Goal: Find specific page/section: Find specific page/section

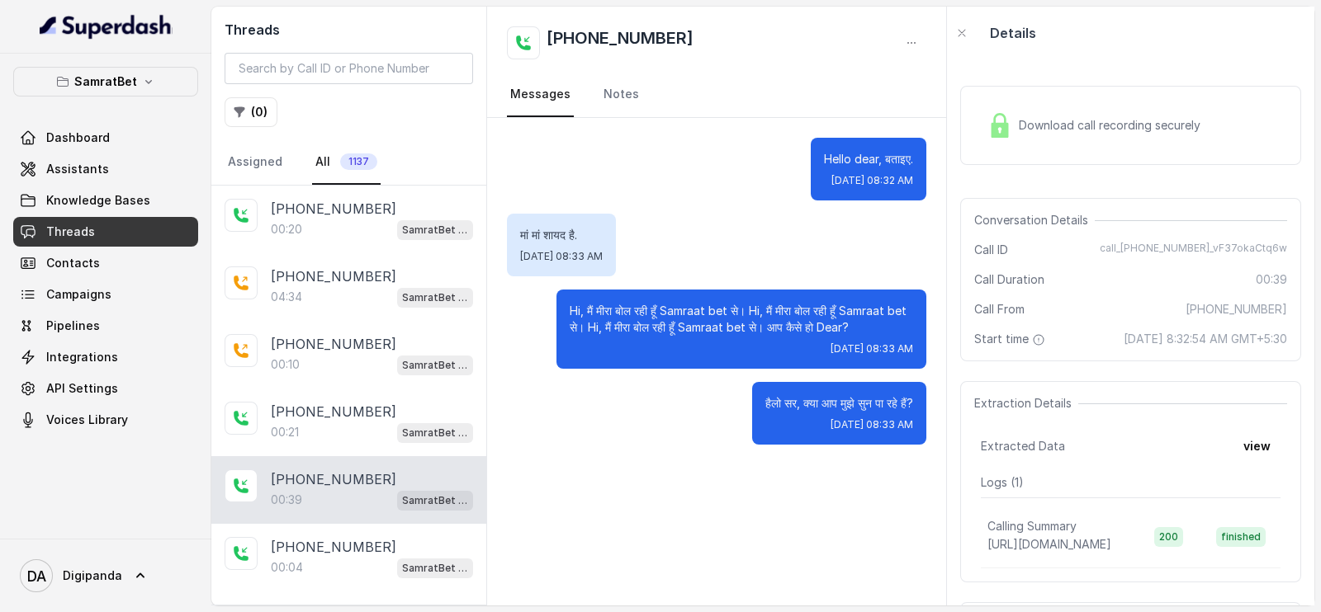
scroll to position [234, 0]
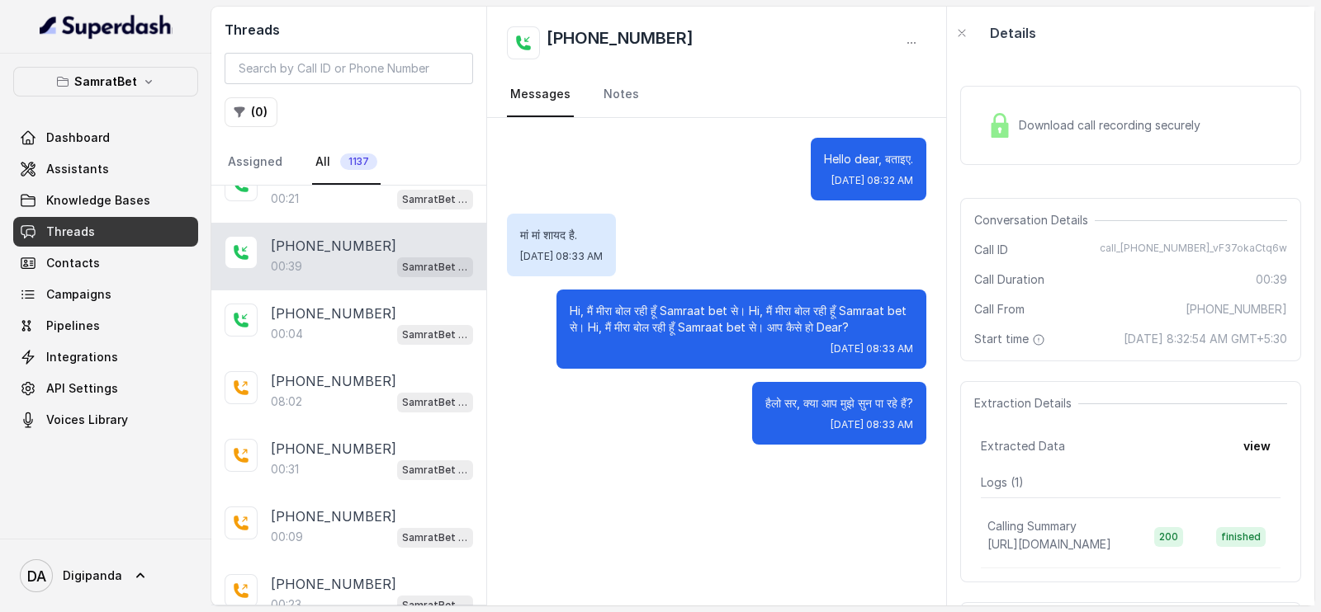
click at [1165, 121] on span "Download call recording securely" at bounding box center [1113, 125] width 188 height 17
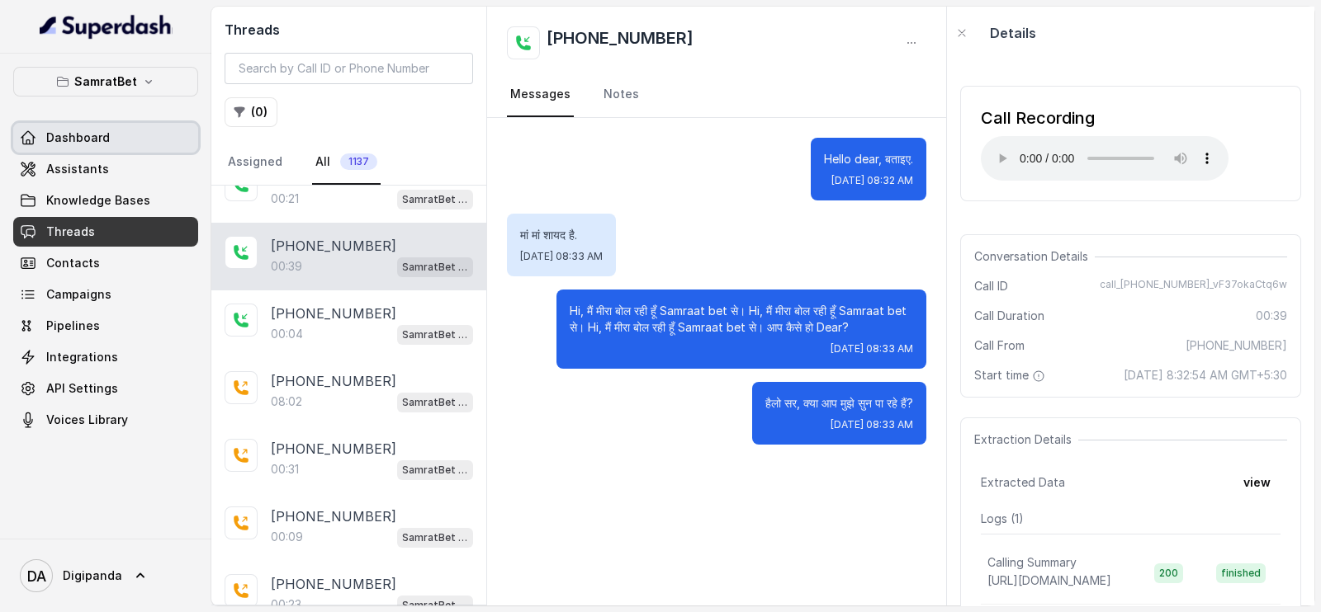
click at [141, 128] on link "Dashboard" at bounding box center [105, 138] width 185 height 30
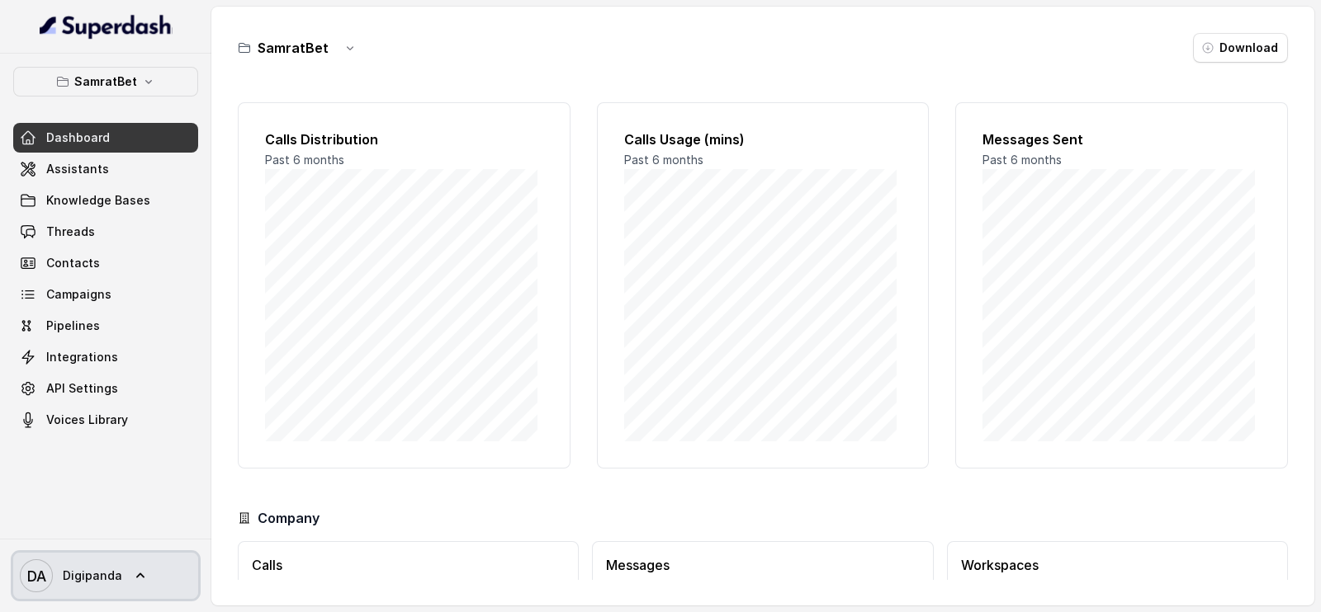
click at [95, 586] on span "DA Digipanda" at bounding box center [71, 576] width 102 height 33
click at [116, 134] on nav "SamratBet Dashboard Assistants Knowledge Bases Threads Contacts Campaigns Pipel…" at bounding box center [105, 306] width 211 height 612
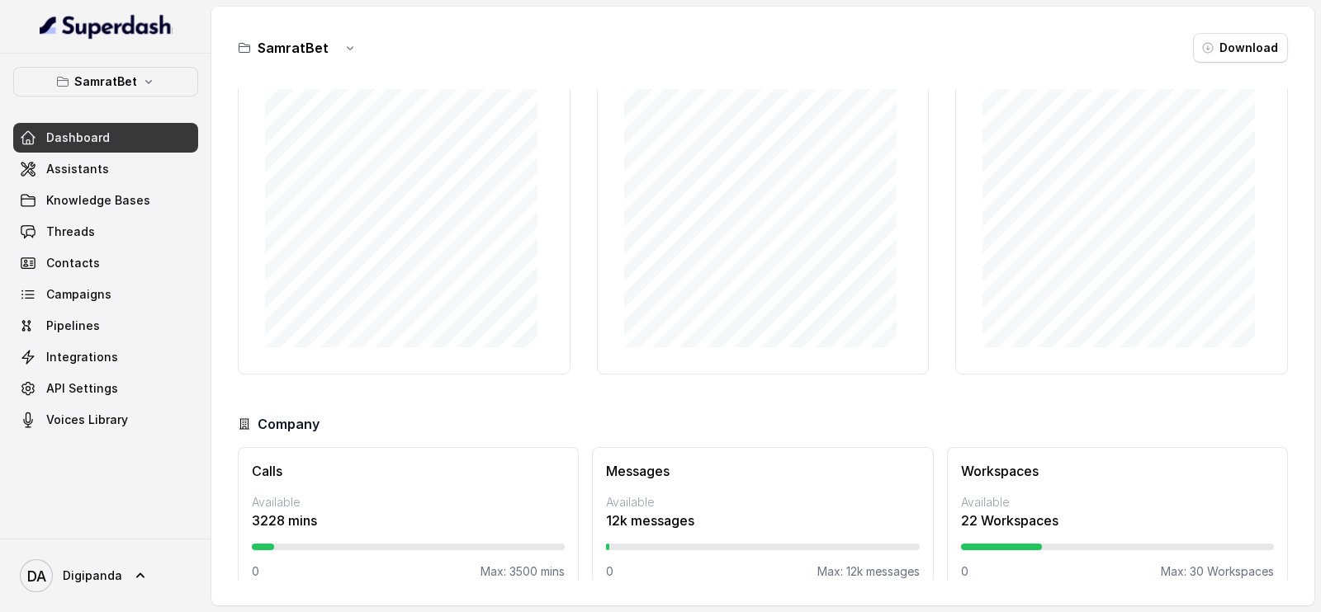
scroll to position [120, 0]
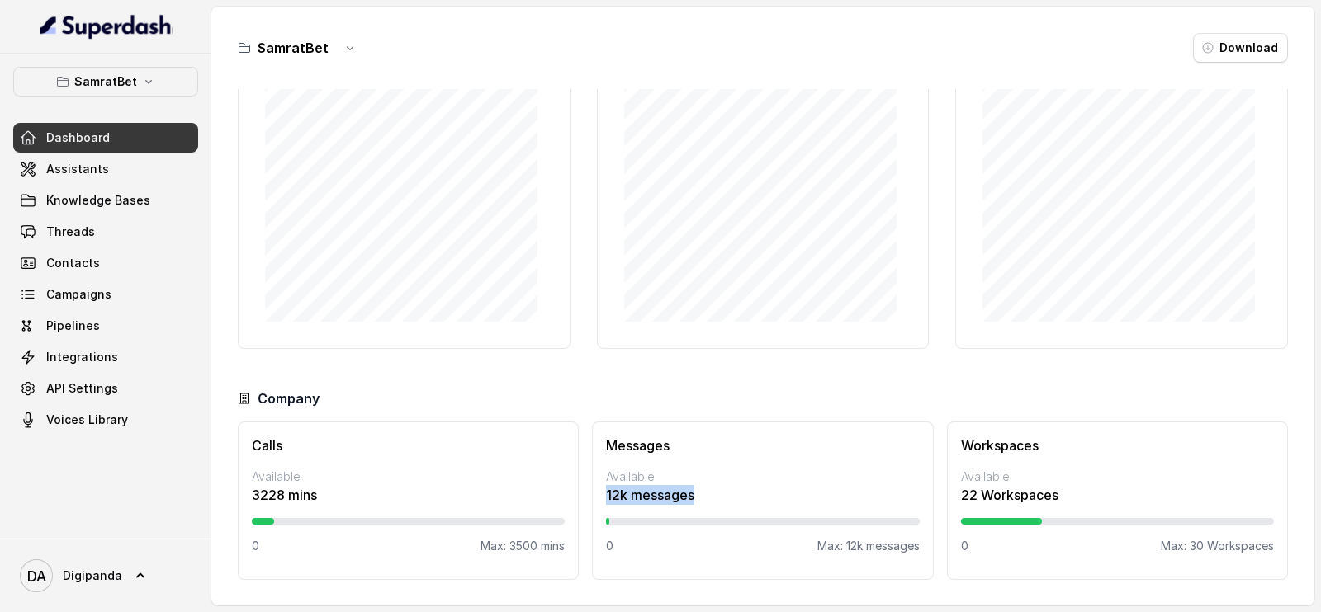
drag, startPoint x: 603, startPoint y: 494, endPoint x: 741, endPoint y: 486, distance: 138.9
click at [741, 486] on p "12k messages" at bounding box center [762, 495] width 313 height 20
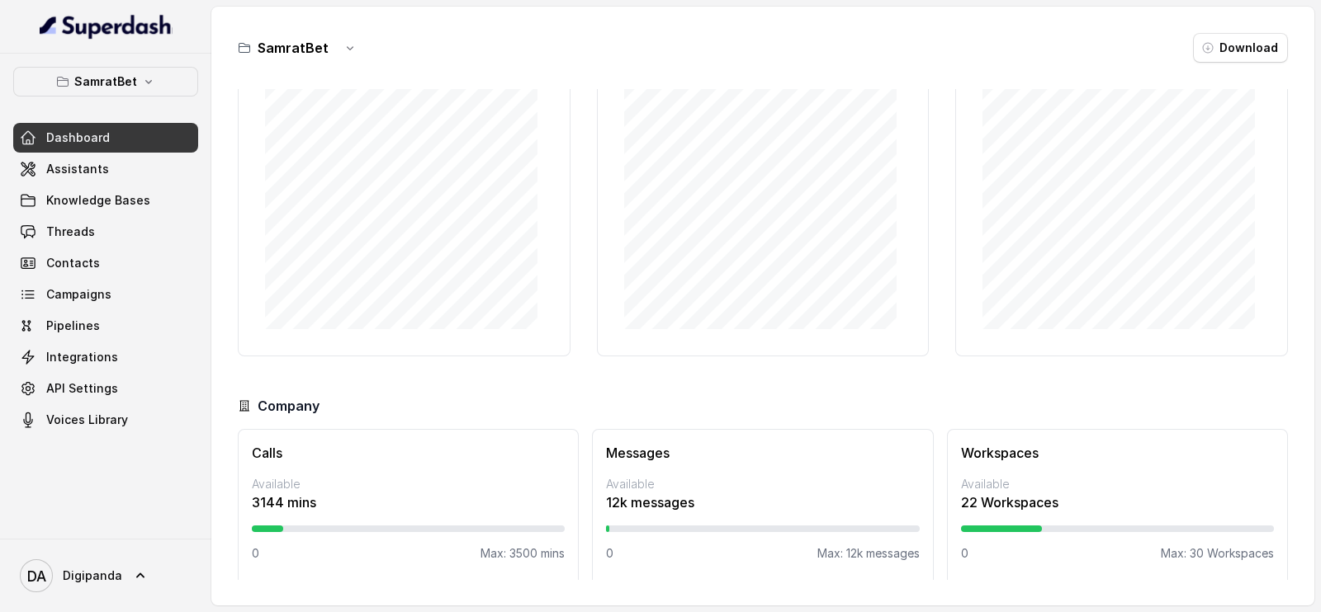
scroll to position [120, 0]
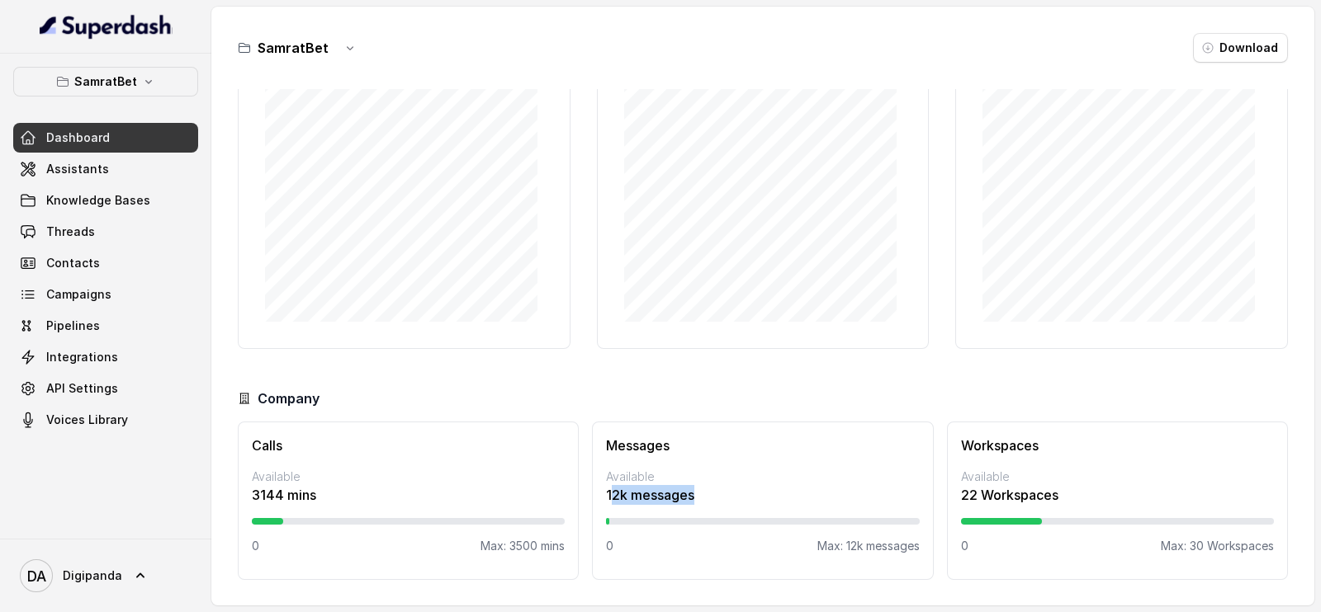
drag, startPoint x: 605, startPoint y: 493, endPoint x: 751, endPoint y: 489, distance: 146.2
click at [751, 489] on p "12k messages" at bounding box center [762, 495] width 313 height 20
click at [756, 489] on p "12k messages" at bounding box center [762, 495] width 313 height 20
